Goal: Task Accomplishment & Management: Manage account settings

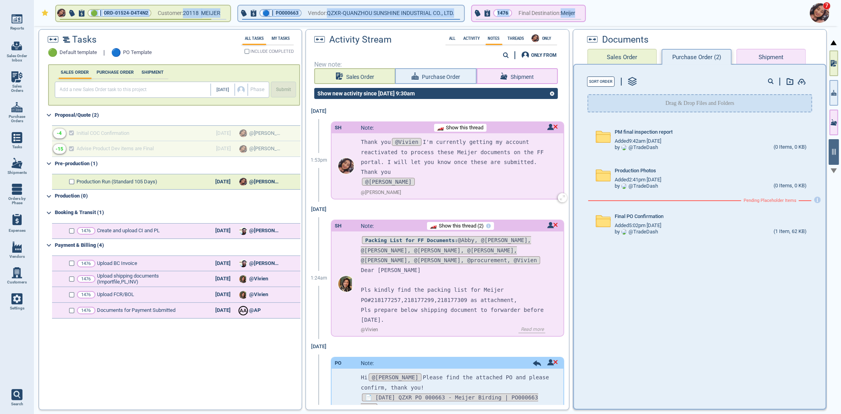
click at [547, 125] on img at bounding box center [552, 127] width 11 height 6
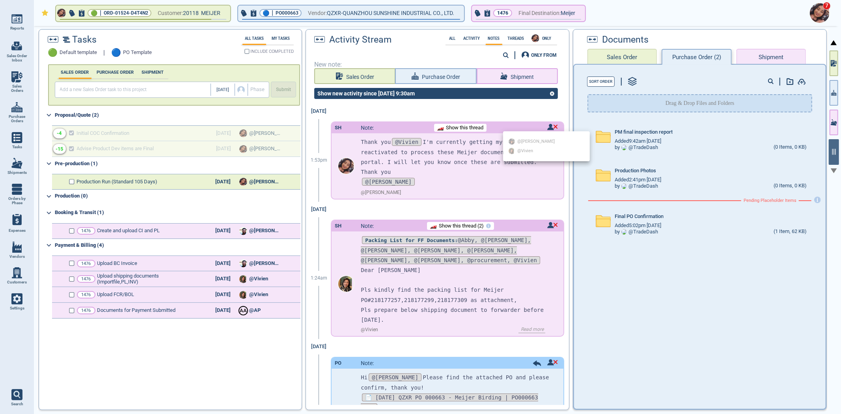
click at [513, 197] on div at bounding box center [420, 207] width 841 height 414
click at [679, 299] on div "PM final inspection report Added 9:42am [DATE] by @ TradeDash (0 Items, 0 KB) P…" at bounding box center [699, 263] width 251 height 286
click at [530, 327] on span "Read more" at bounding box center [531, 330] width 27 height 6
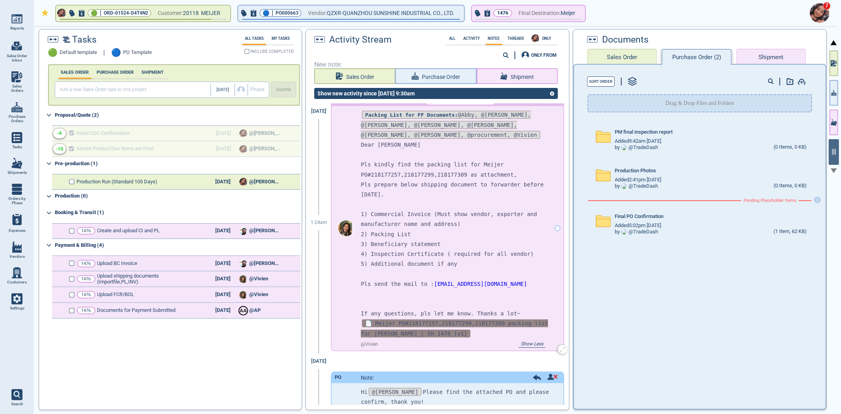
scroll to position [131, 0]
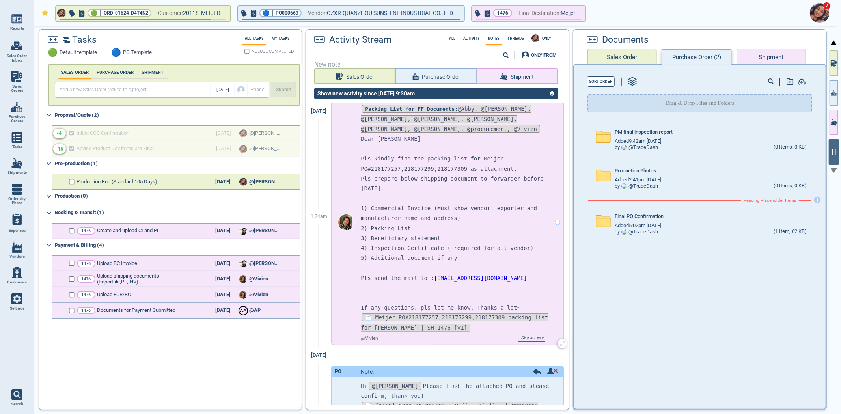
click at [508, 293] on p at bounding box center [456, 298] width 190 height 10
click at [505, 313] on span "📄 Meijer PO#218177257,218177299,218177309 packing list for [PERSON_NAME] | SH 1…" at bounding box center [454, 322] width 187 height 18
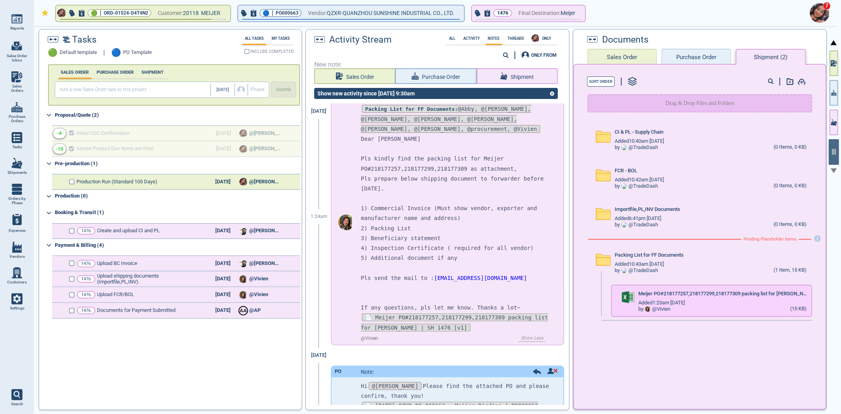
click at [616, 49] on div at bounding box center [420, 207] width 841 height 414
click at [620, 57] on button "Sales Order" at bounding box center [621, 57] width 69 height 16
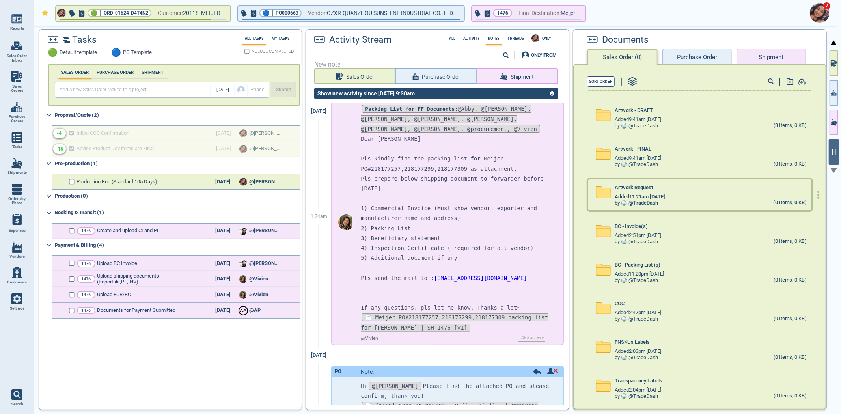
scroll to position [31, 0]
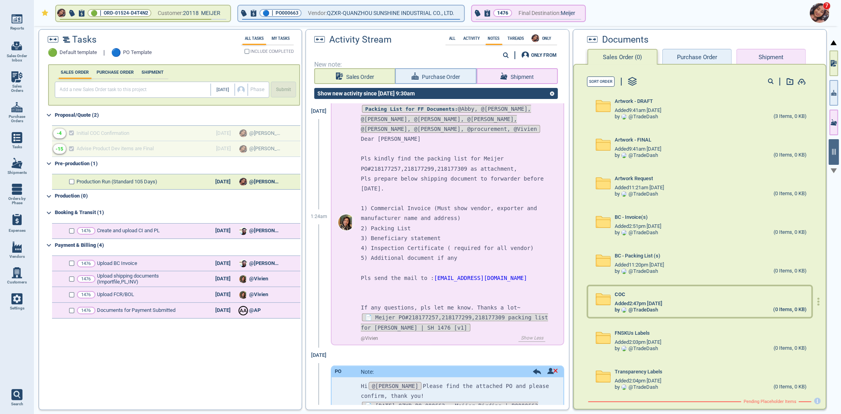
click at [673, 307] on div "by @ TradeDash (0 Items, 0 KB)" at bounding box center [710, 310] width 192 height 6
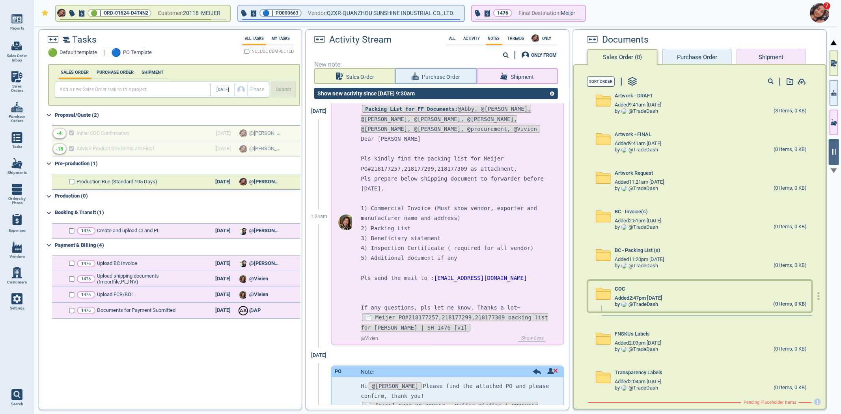
scroll to position [37, 0]
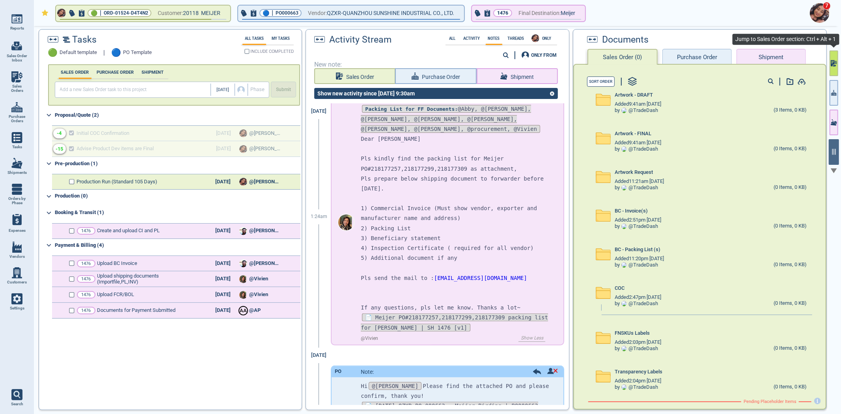
click at [830, 64] on icon "button" at bounding box center [833, 63] width 6 height 8
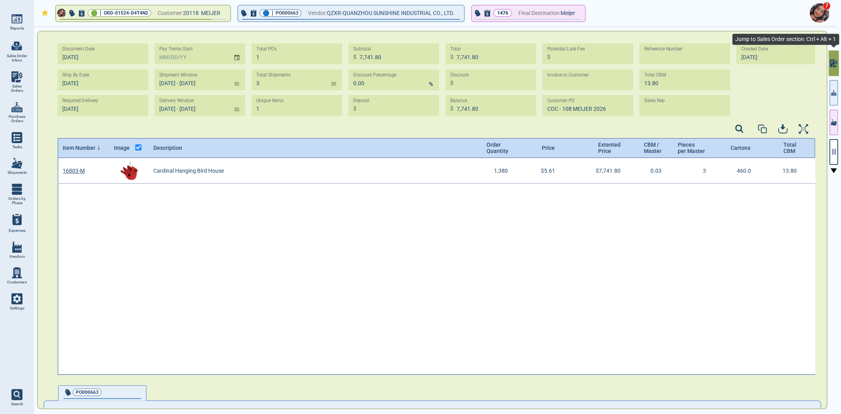
scroll to position [214, 756]
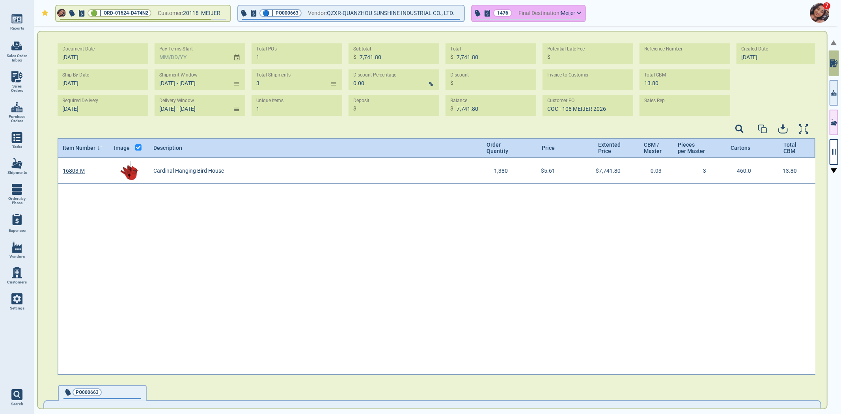
click at [552, 17] on span "Final Destination:" at bounding box center [539, 13] width 42 height 10
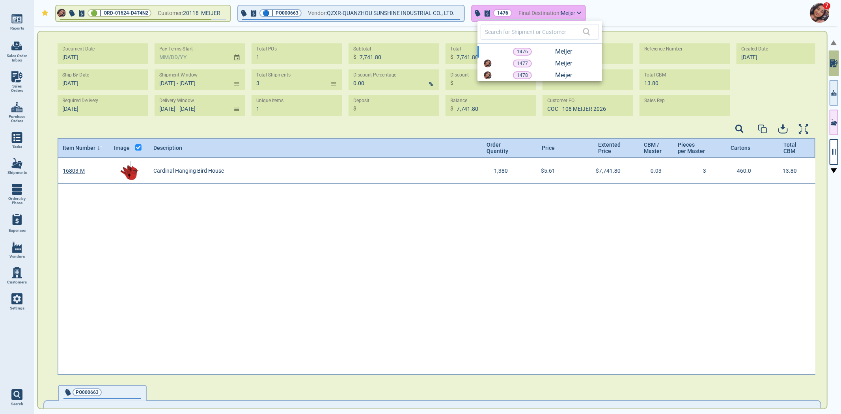
click at [552, 17] on div at bounding box center [420, 207] width 841 height 414
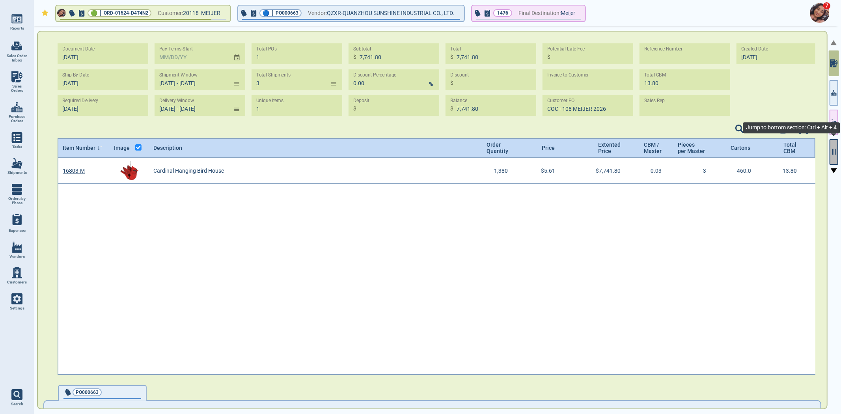
click at [830, 155] on icon "button" at bounding box center [833, 151] width 7 height 7
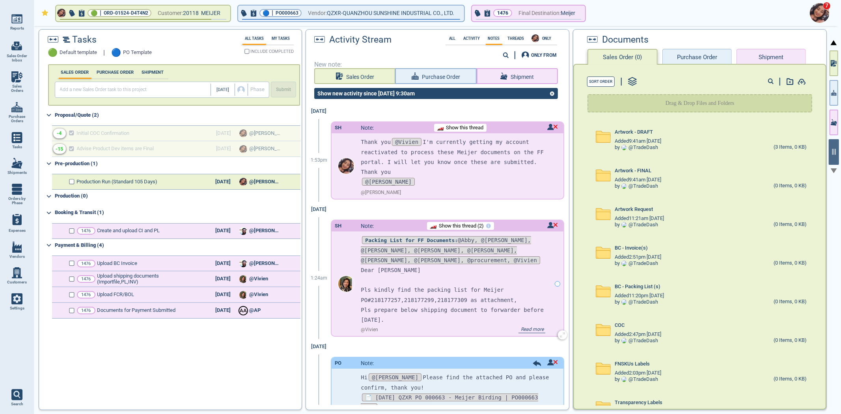
click at [533, 331] on span "Read more" at bounding box center [531, 330] width 27 height 6
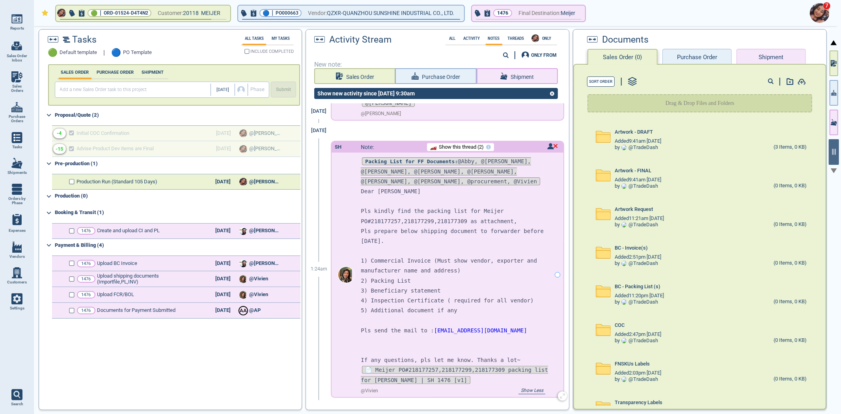
scroll to position [88, 0]
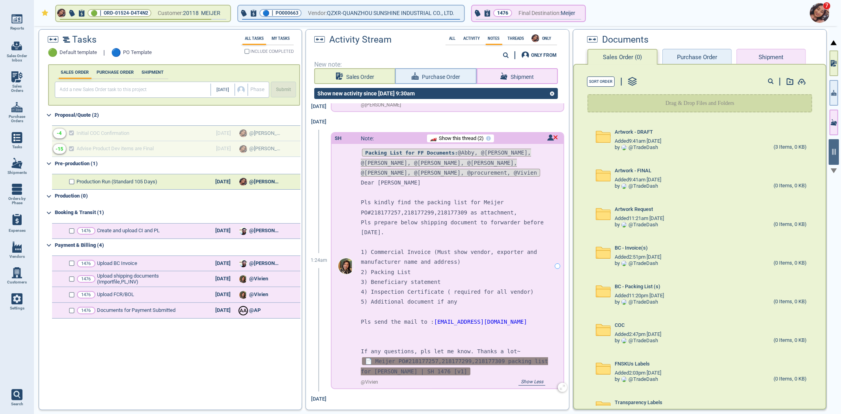
click at [474, 357] on span "📄 Meijer PO#218177257,218177299,218177309 packing list for [PERSON_NAME] | SH 1…" at bounding box center [454, 366] width 187 height 18
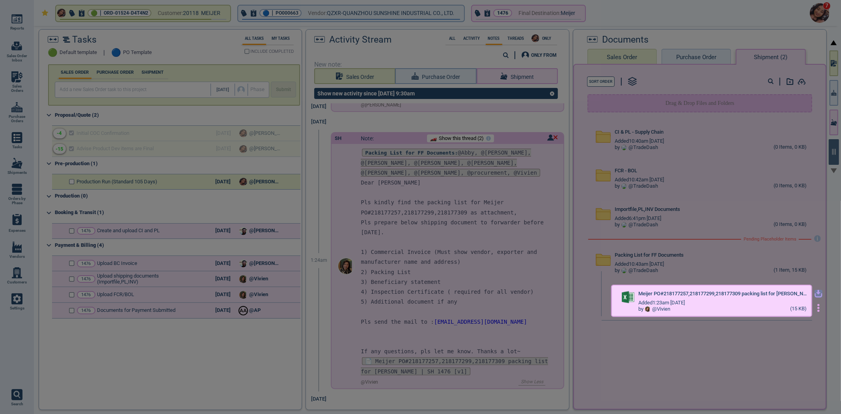
click at [816, 294] on icon "button" at bounding box center [818, 295] width 9 height 5
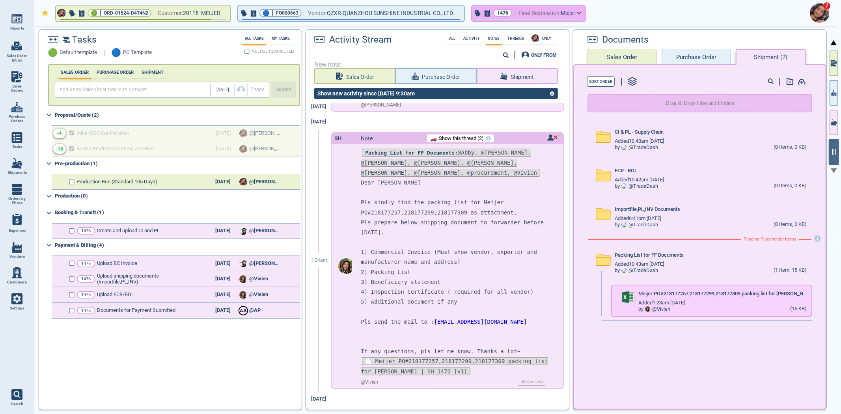
click at [547, 13] on span "Final Destination:" at bounding box center [539, 13] width 42 height 10
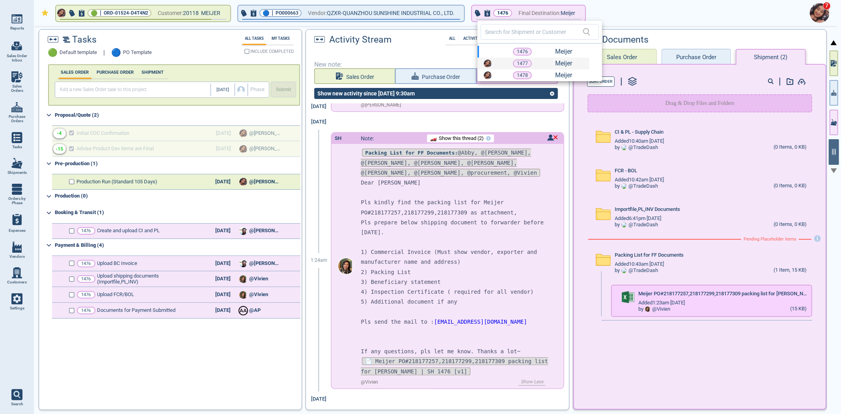
click at [495, 65] on span at bounding box center [490, 64] width 13 height 8
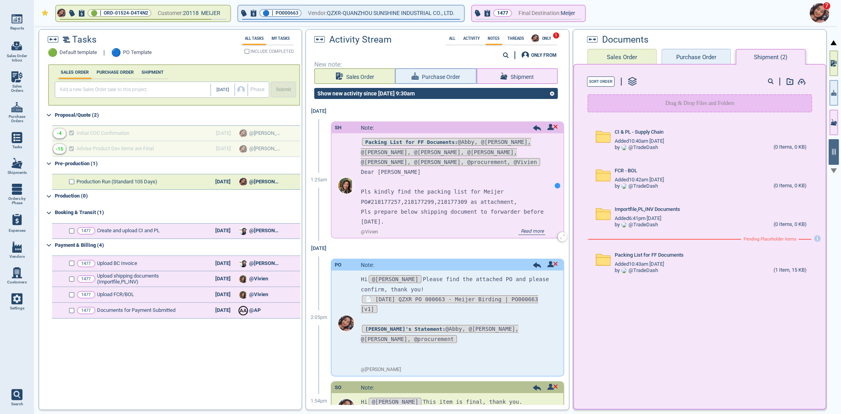
click at [525, 231] on span "Read more" at bounding box center [531, 232] width 27 height 6
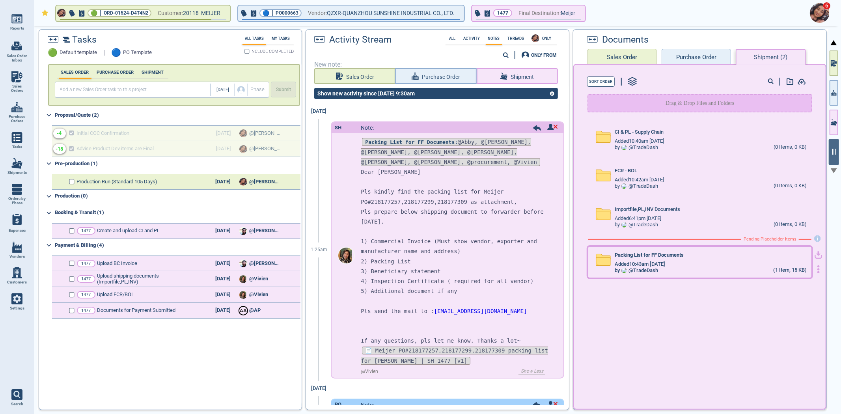
click at [630, 272] on div "Packing List for FF Documents Added 10:43am [DATE] by @ TradeDash (1 Item, 15 K…" at bounding box center [699, 262] width 223 height 31
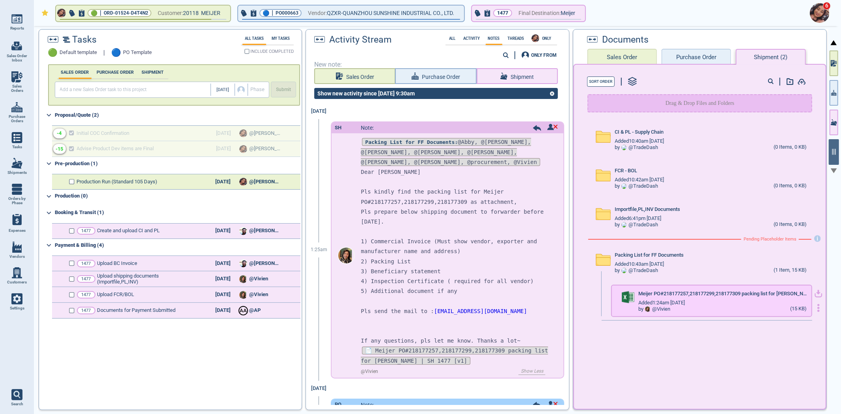
click at [817, 292] on div at bounding box center [818, 301] width 13 height 22
click at [816, 293] on icon "button" at bounding box center [818, 295] width 9 height 5
click at [548, 16] on span "Final Destination:" at bounding box center [539, 13] width 42 height 10
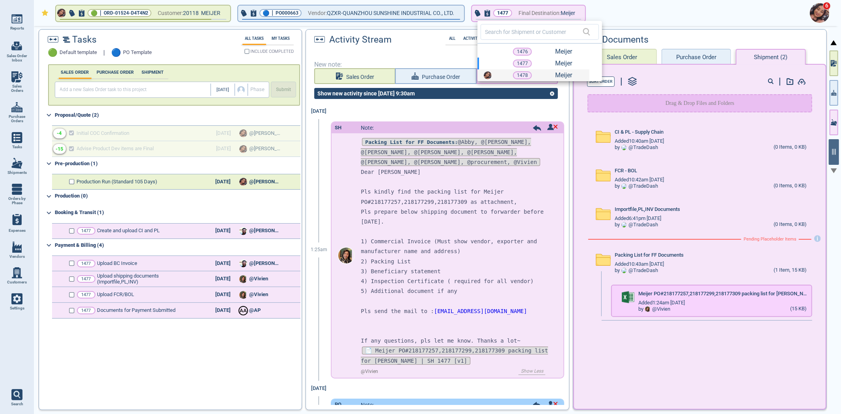
click at [510, 78] on div "1478 Meijer" at bounding box center [533, 75] width 112 height 12
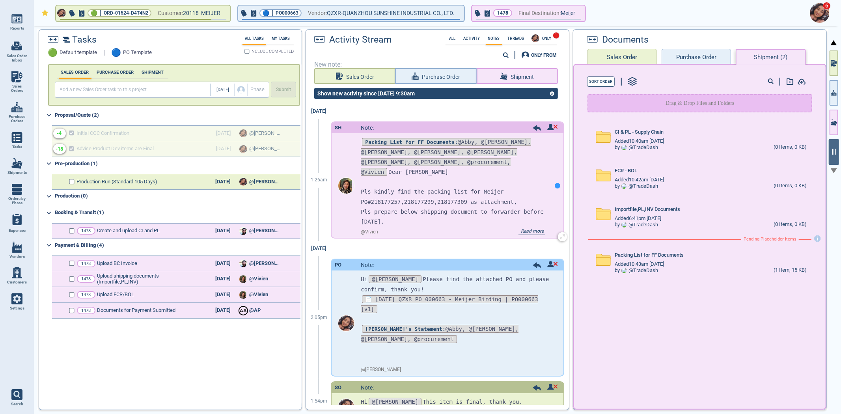
click at [555, 186] on div at bounding box center [558, 186] width 6 height 6
click at [526, 229] on span "Read more" at bounding box center [531, 232] width 27 height 6
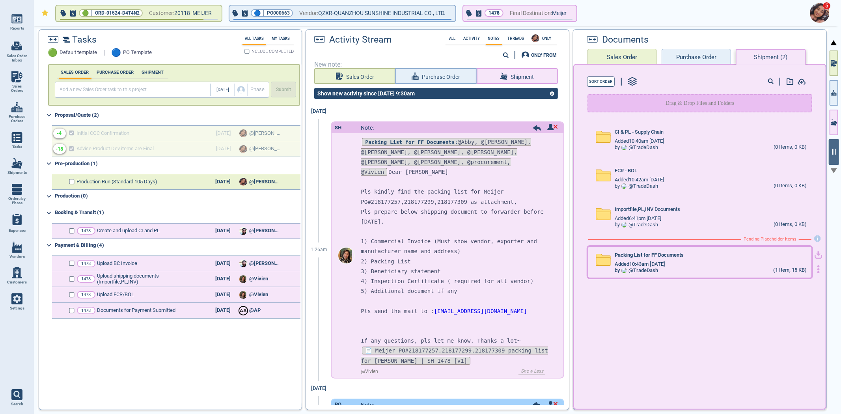
click at [680, 267] on div "by @ TradeDash (1 Item, 15 KB)" at bounding box center [710, 270] width 192 height 6
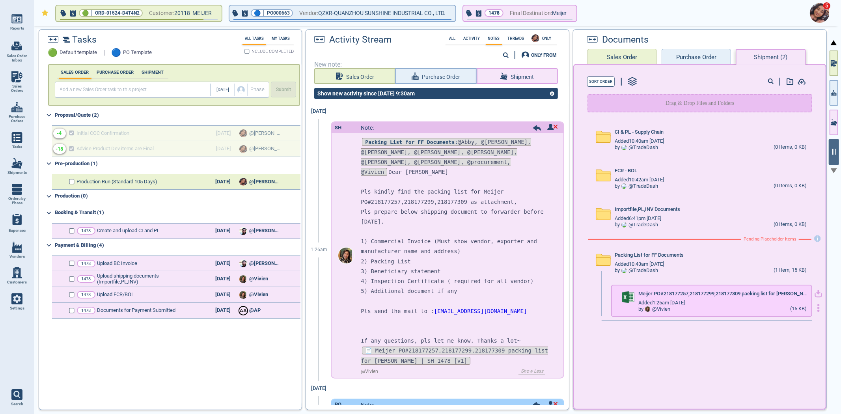
click at [814, 292] on icon "button" at bounding box center [818, 294] width 8 height 8
click at [832, 115] on button "button" at bounding box center [833, 123] width 9 height 26
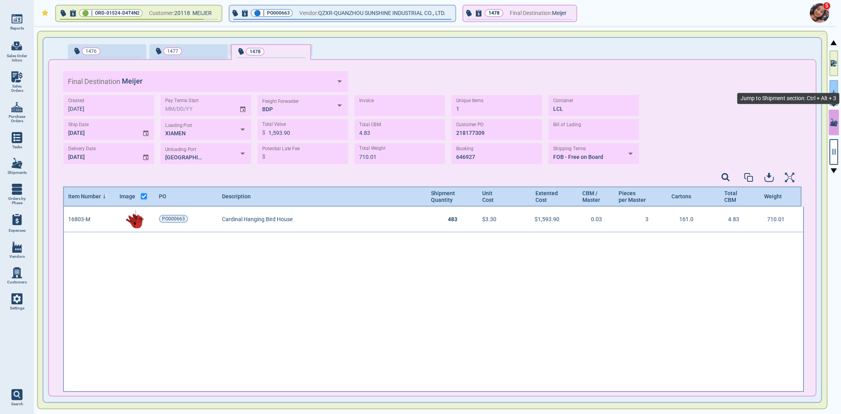
scroll to position [183, 738]
click at [832, 89] on icon "button" at bounding box center [834, 93] width 6 height 8
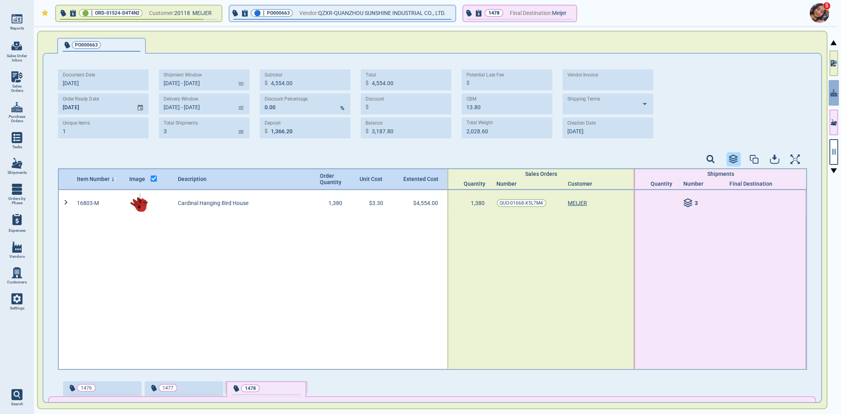
click at [734, 164] on button "button" at bounding box center [733, 159] width 14 height 14
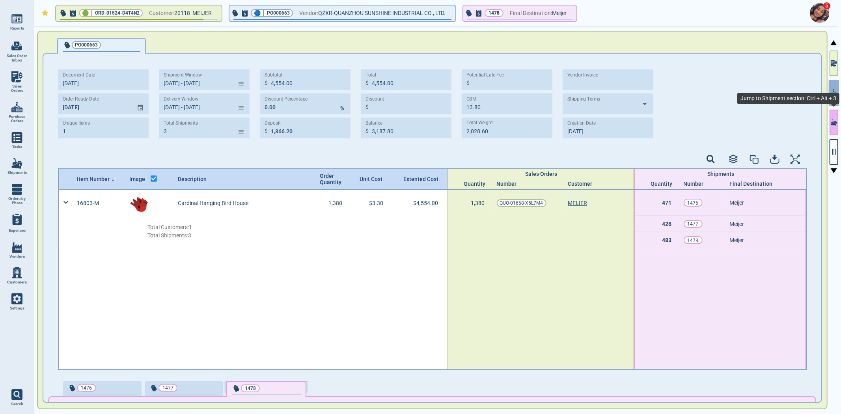
drag, startPoint x: 833, startPoint y: 115, endPoint x: 832, endPoint y: 120, distance: 4.8
click at [833, 115] on button "button" at bounding box center [833, 123] width 9 height 26
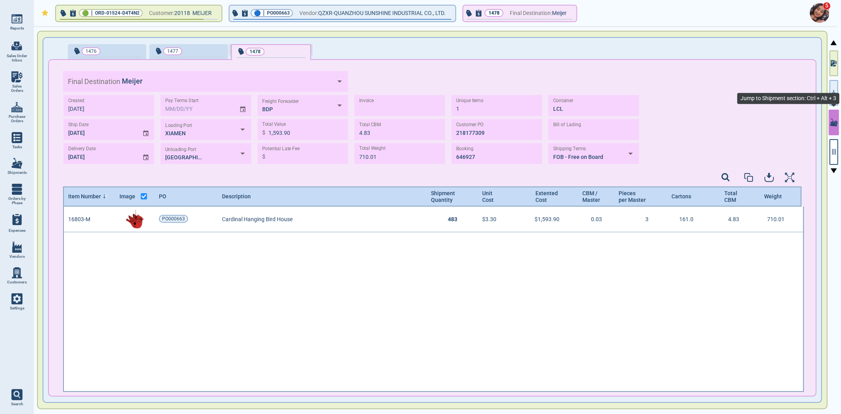
scroll to position [183, 738]
click at [204, 53] on div "button" at bounding box center [210, 51] width 25 height 8
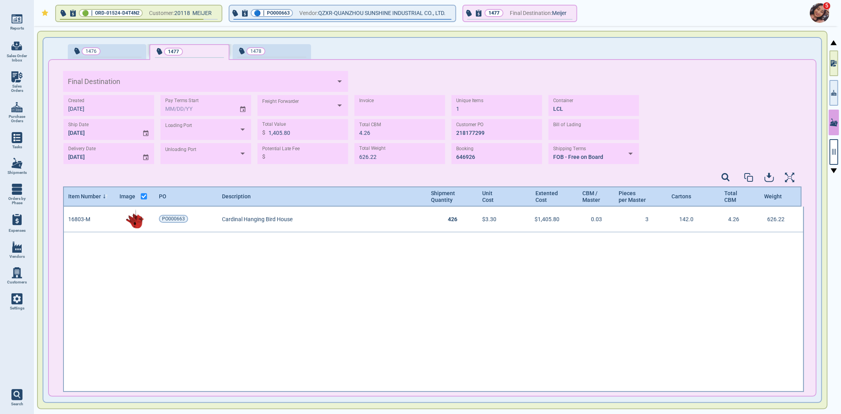
type input "Meijer"
type input "XIAMEN"
type input "TACOMA"
type input "BDP"
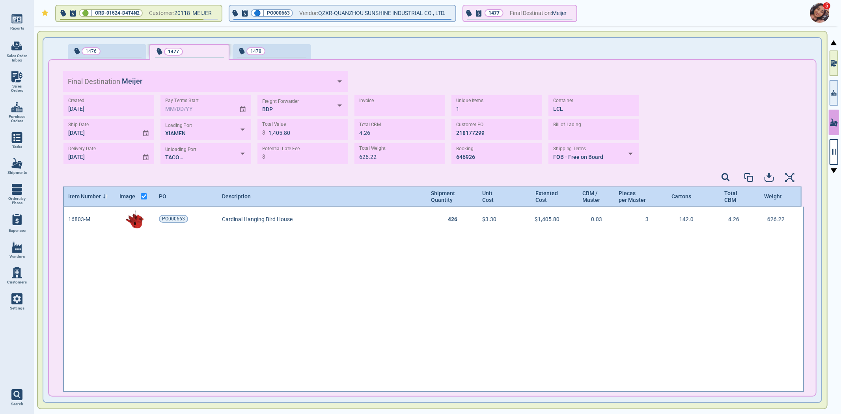
click at [115, 52] on span "1476" at bounding box center [95, 51] width 44 height 8
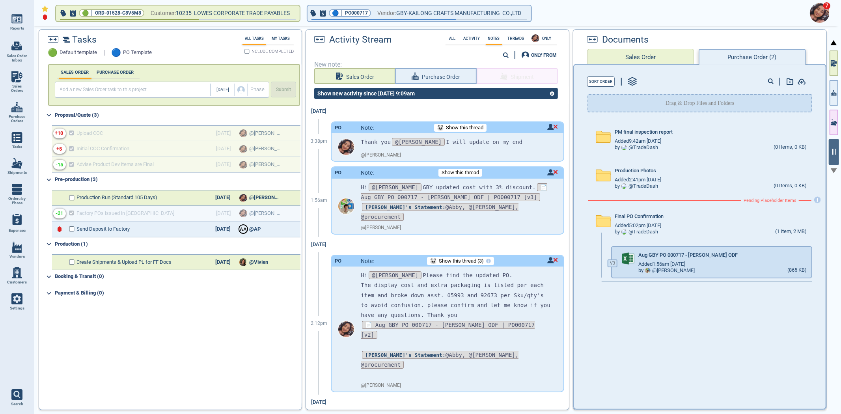
click at [16, 306] on span "Settings" at bounding box center [17, 308] width 15 height 5
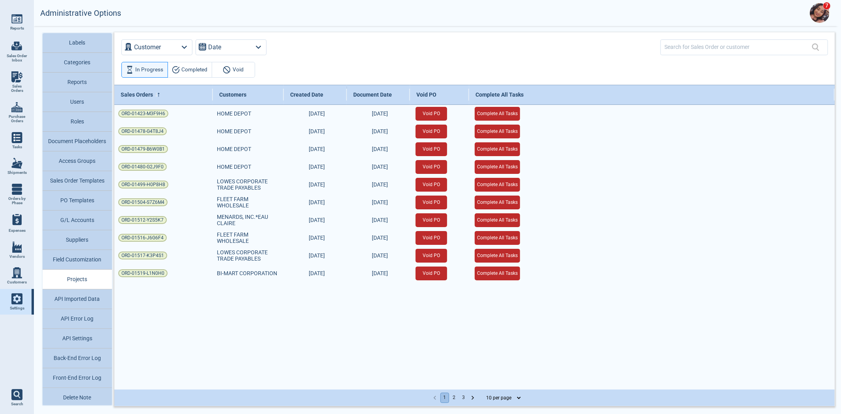
click at [74, 143] on button "Document Placeholders" at bounding box center [77, 142] width 69 height 20
